Goal: Obtain resource: Obtain resource

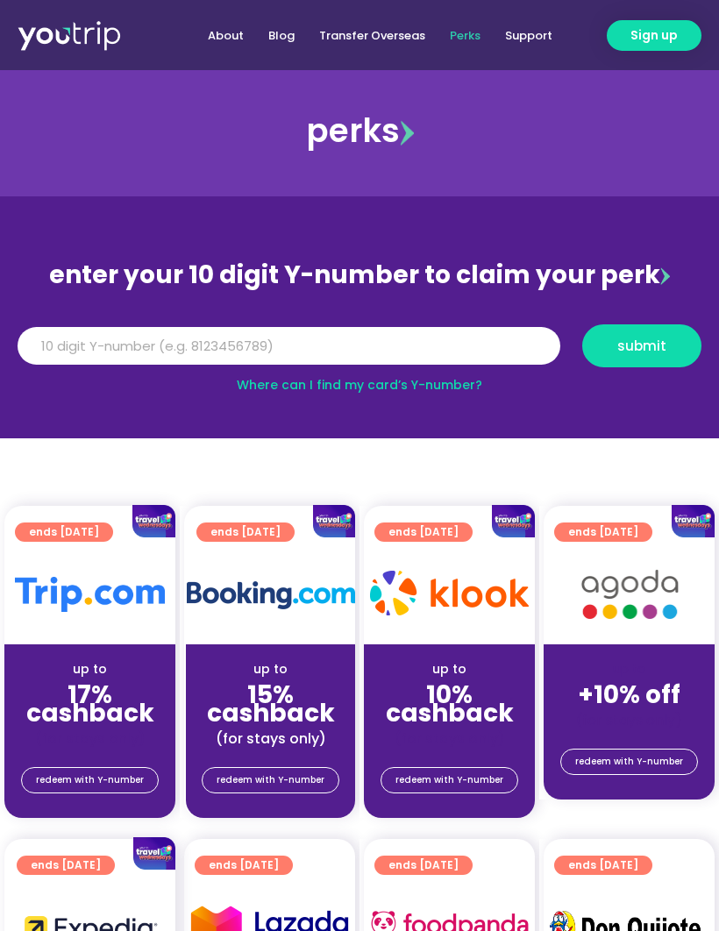
scroll to position [18, 0]
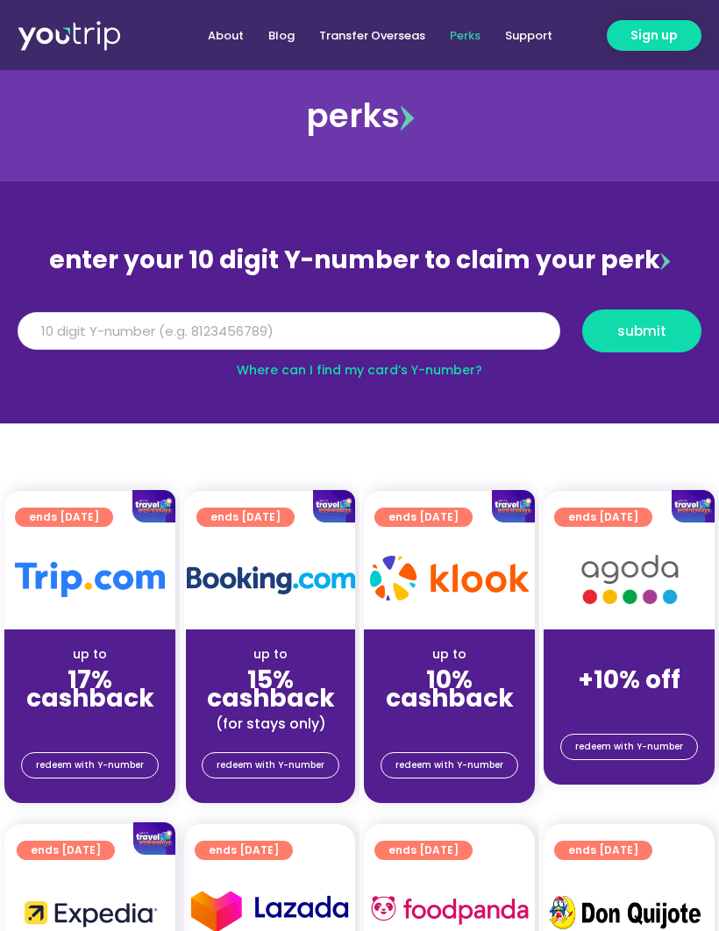
click at [427, 323] on input "Y Number" at bounding box center [289, 331] width 542 height 39
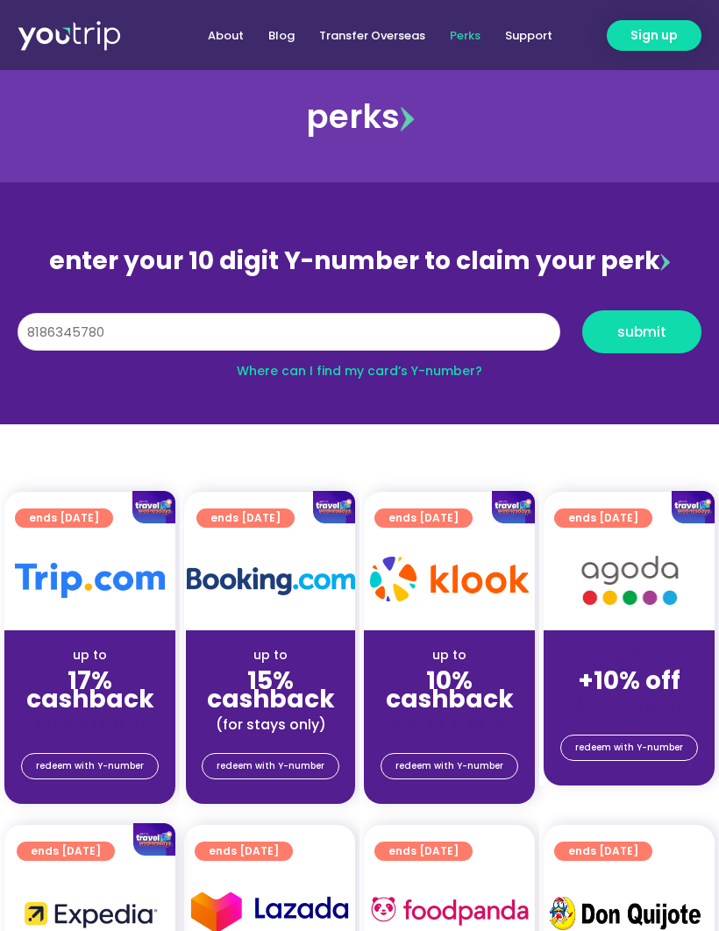
type input "8186345780"
click at [655, 338] on span "submit" at bounding box center [641, 331] width 49 height 13
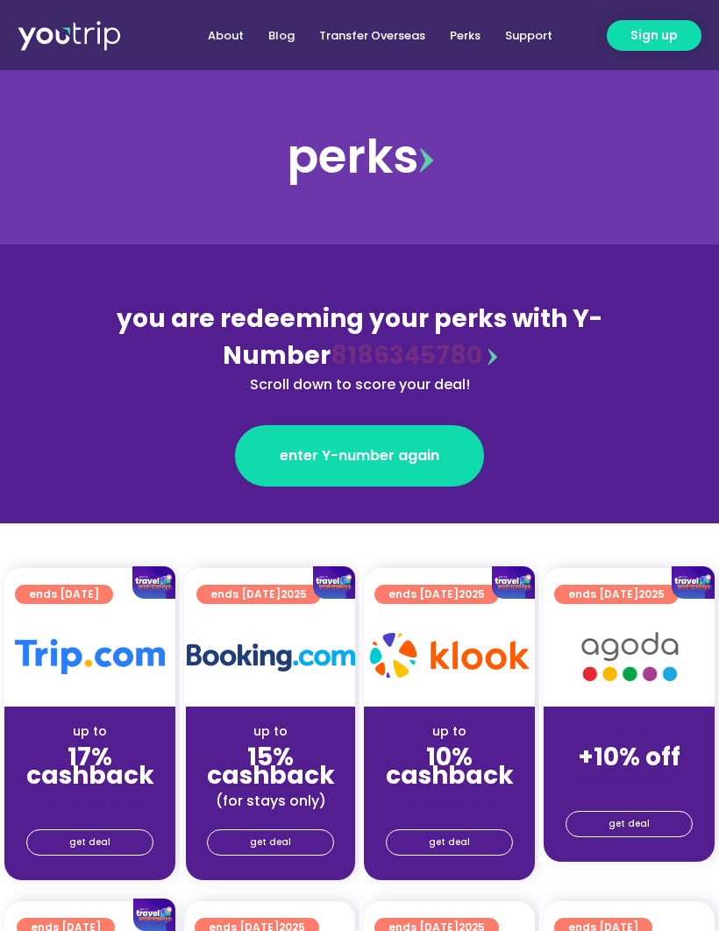
click at [405, 464] on span "enter Y-number again" at bounding box center [360, 455] width 160 height 21
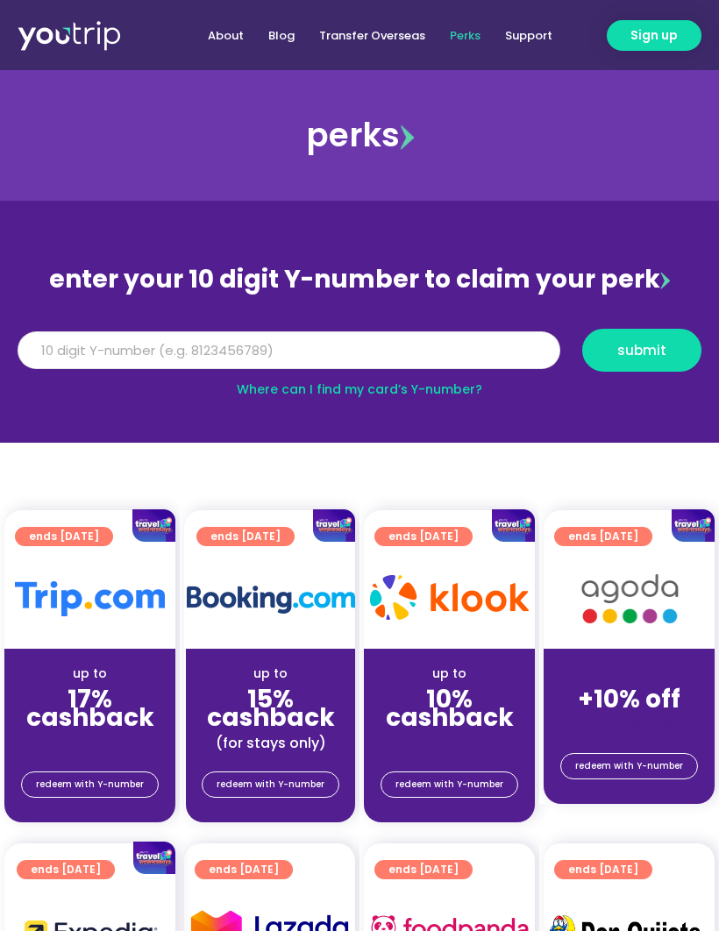
click at [286, 345] on input "Y Number" at bounding box center [289, 350] width 542 height 39
type input "8186345780"
click at [633, 348] on span "submit" at bounding box center [641, 350] width 49 height 13
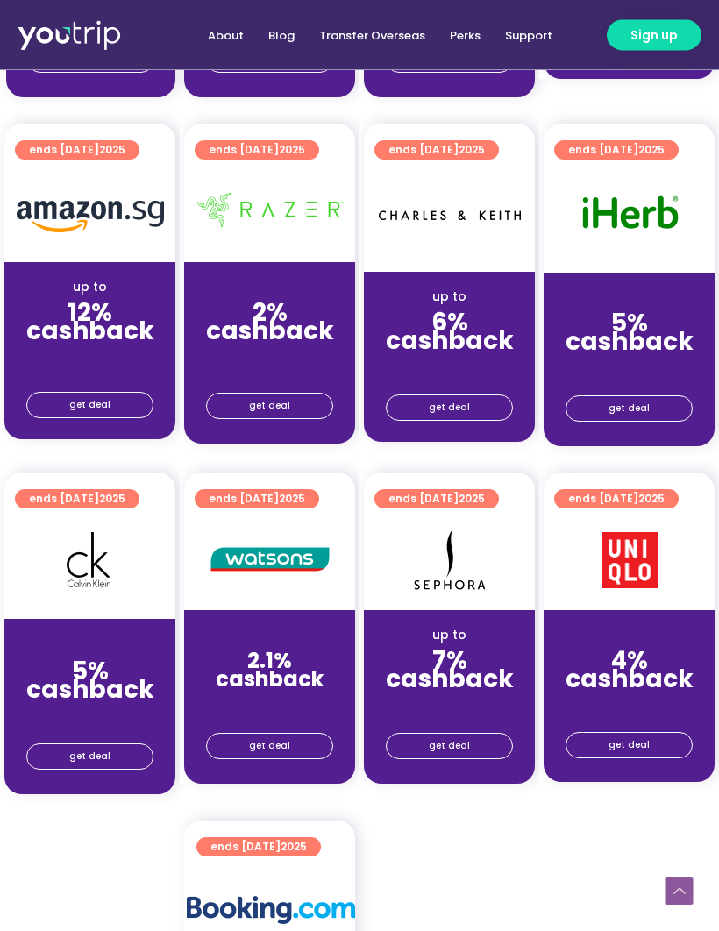
scroll to position [1790, 0]
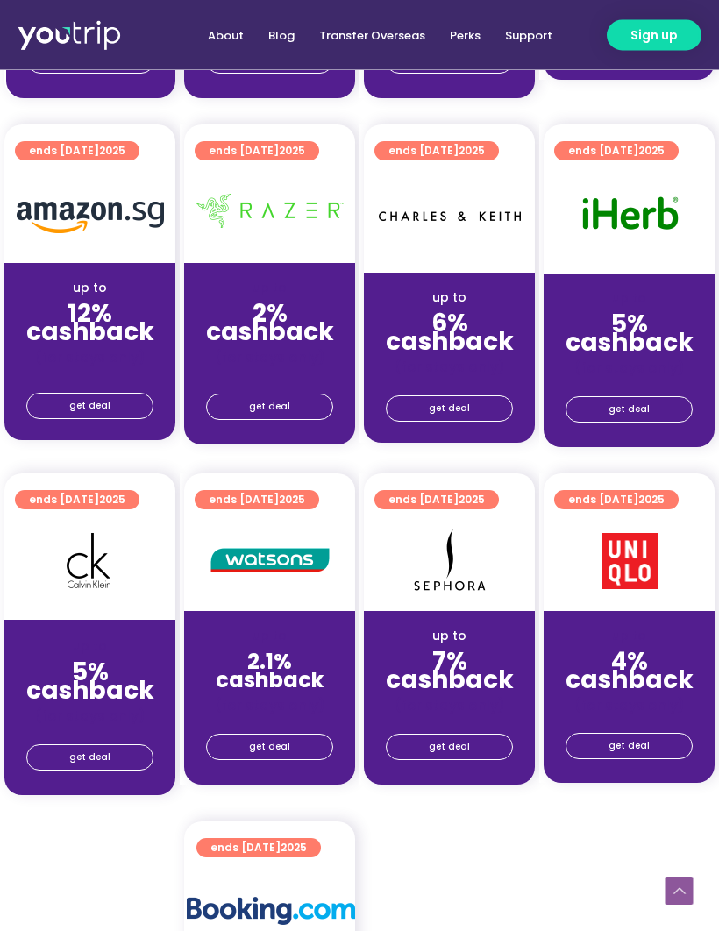
click at [106, 394] on span "get deal" at bounding box center [89, 406] width 41 height 25
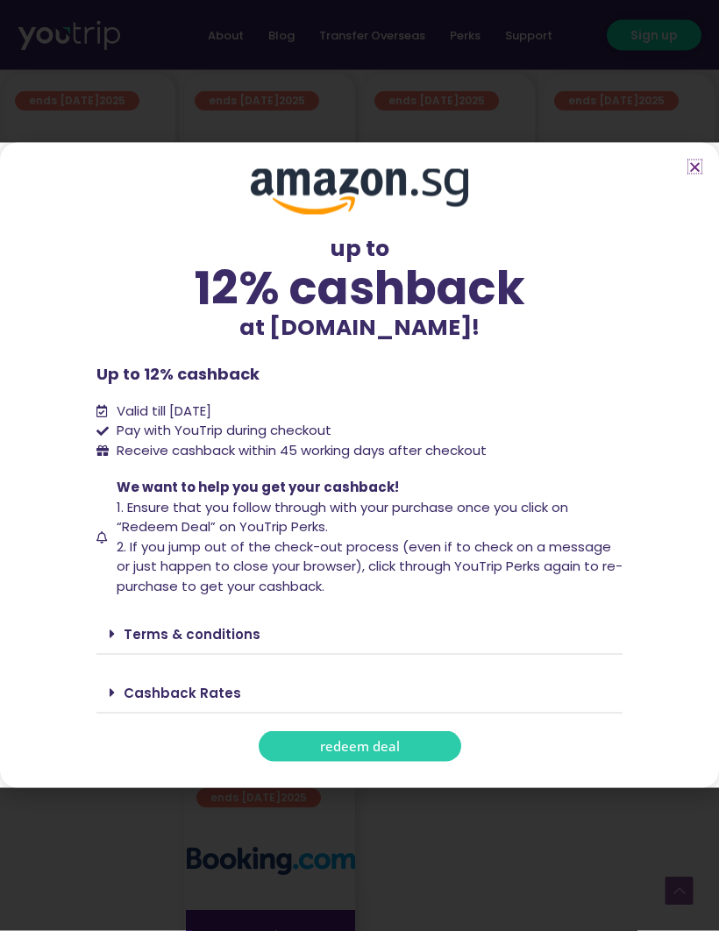
scroll to position [1842, 0]
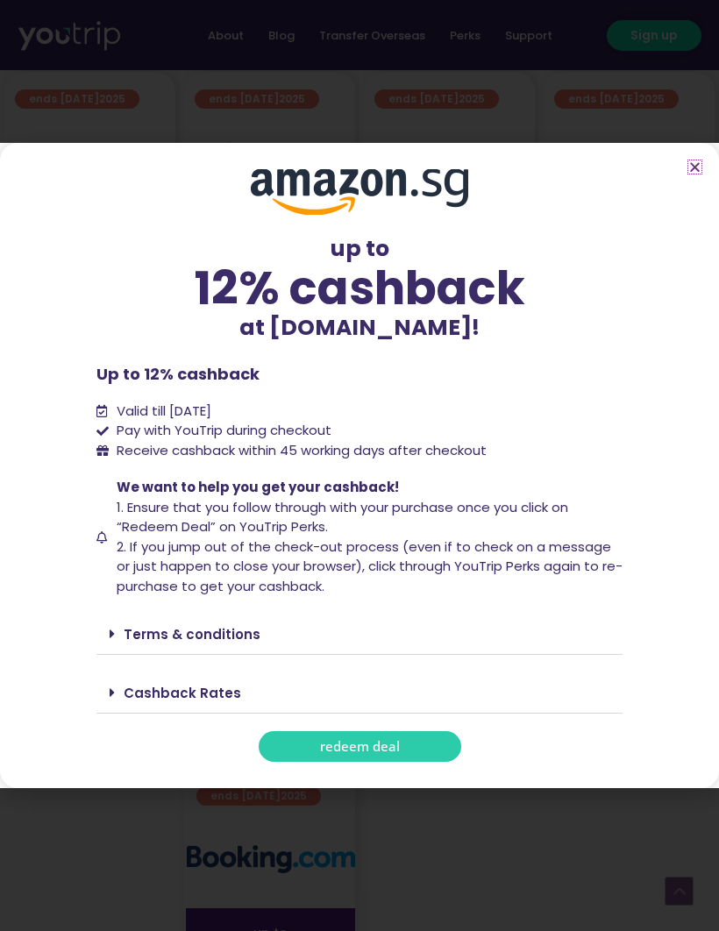
click at [691, 174] on icon "Close" at bounding box center [694, 166] width 13 height 13
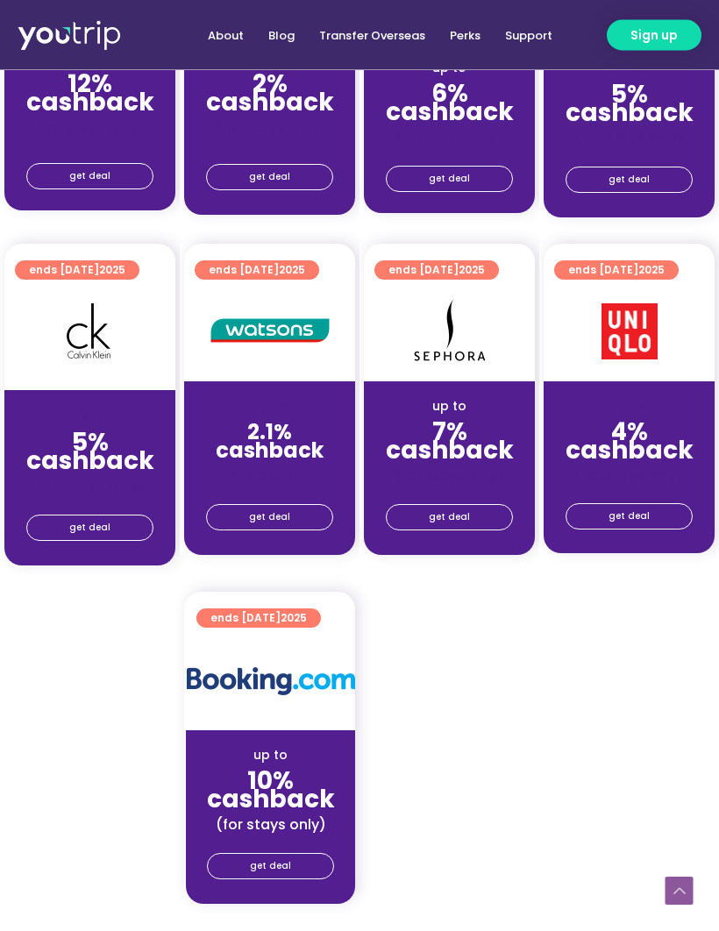
click at [303, 515] on link "get deal" at bounding box center [269, 518] width 127 height 26
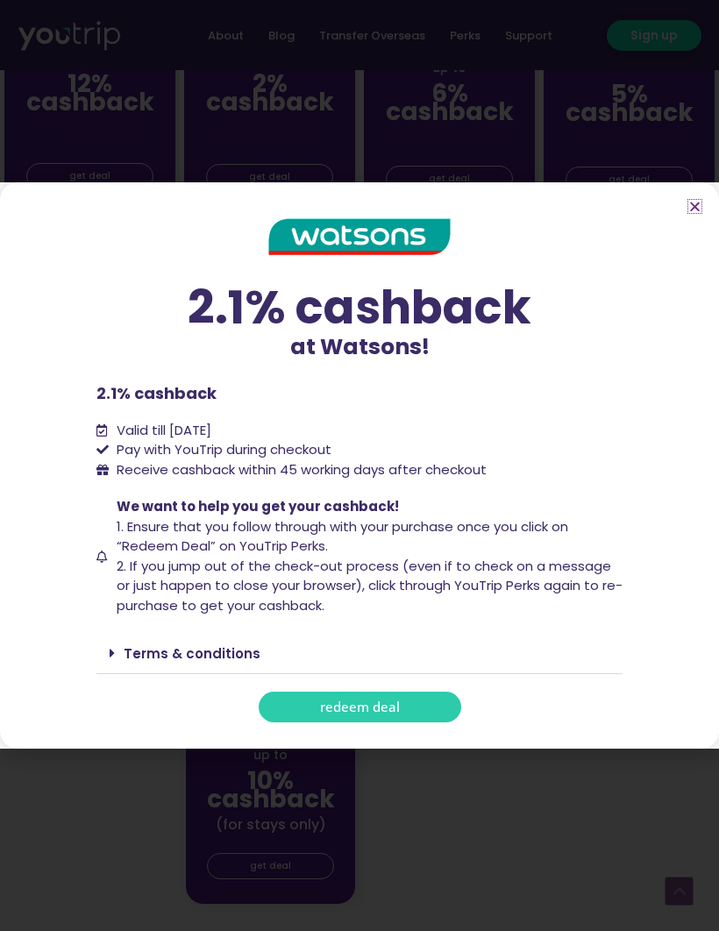
click at [691, 213] on icon "Close" at bounding box center [694, 206] width 13 height 13
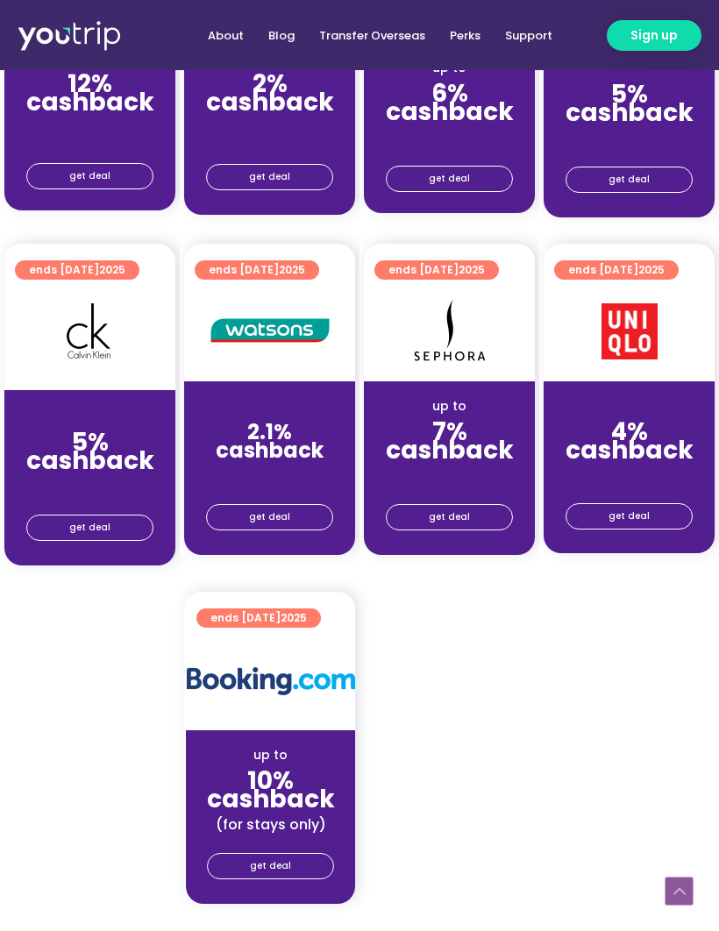
click at [477, 521] on link "get deal" at bounding box center [449, 517] width 127 height 26
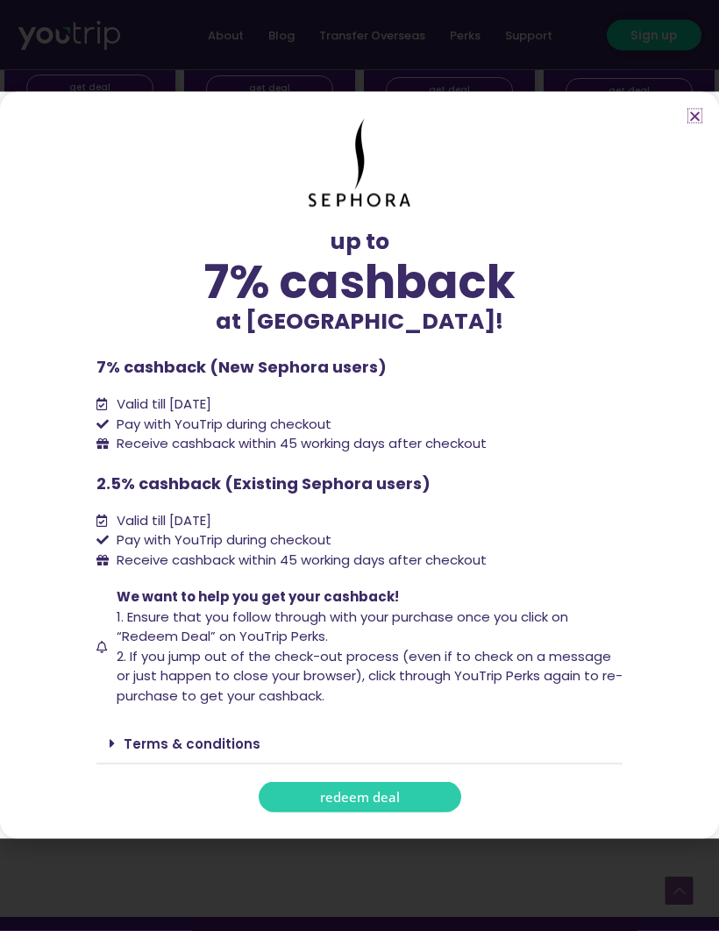
scroll to position [2109, 0]
click at [411, 812] on link "redeem deal" at bounding box center [360, 797] width 202 height 31
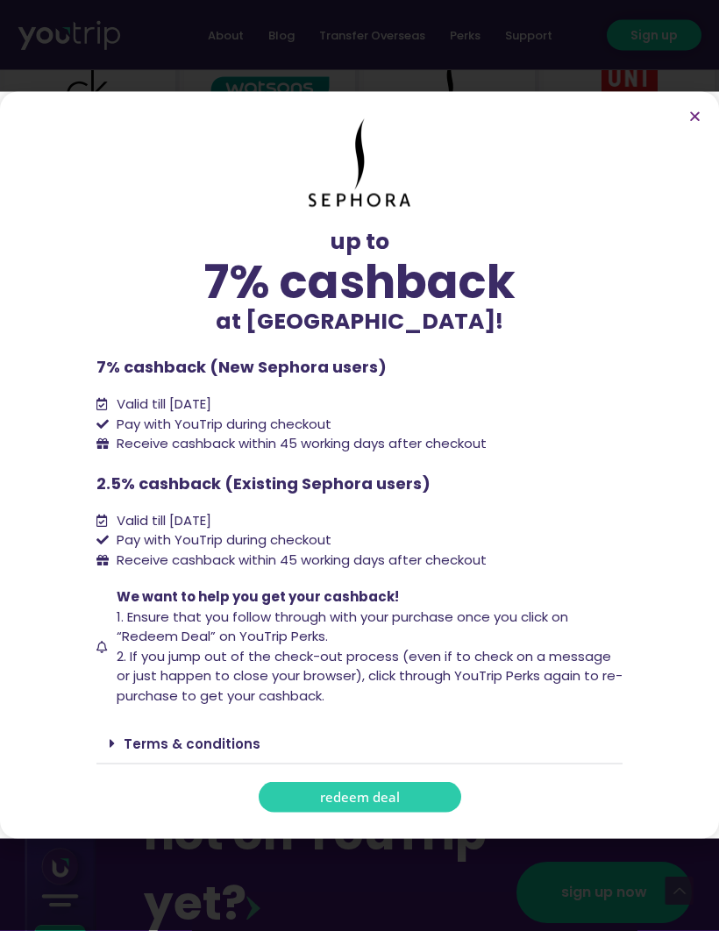
scroll to position [2262, 0]
click at [698, 140] on section "up to 7% cashback at Sephora! up to 7% cashback at Sephora! 7% cashback (New Se…" at bounding box center [359, 465] width 719 height 747
click at [695, 123] on icon "Close" at bounding box center [694, 116] width 13 height 13
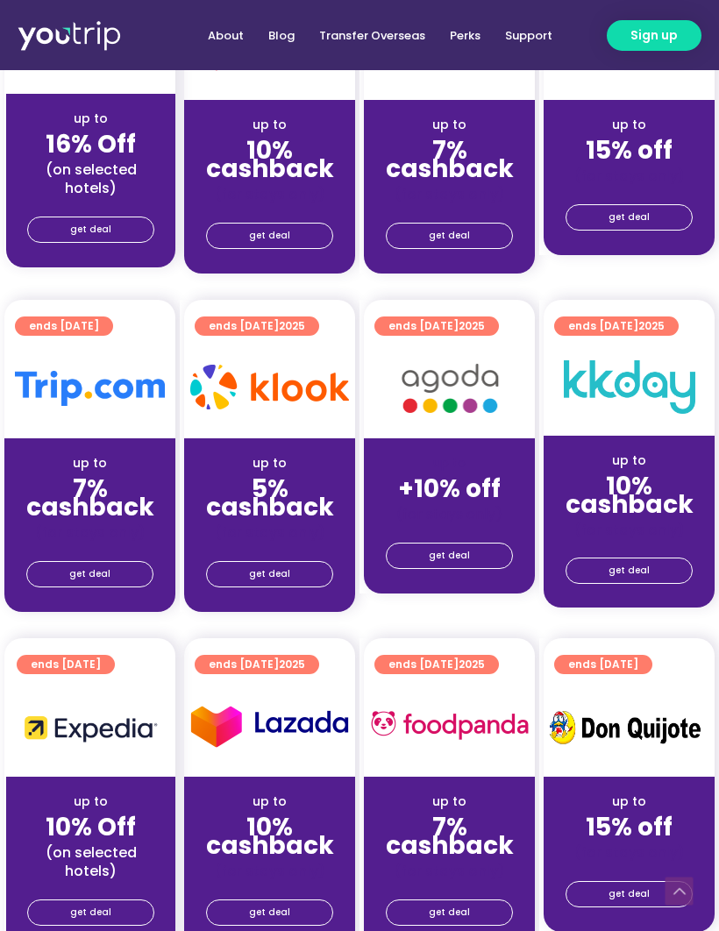
scroll to position [936, 0]
